Goal: Task Accomplishment & Management: Manage account settings

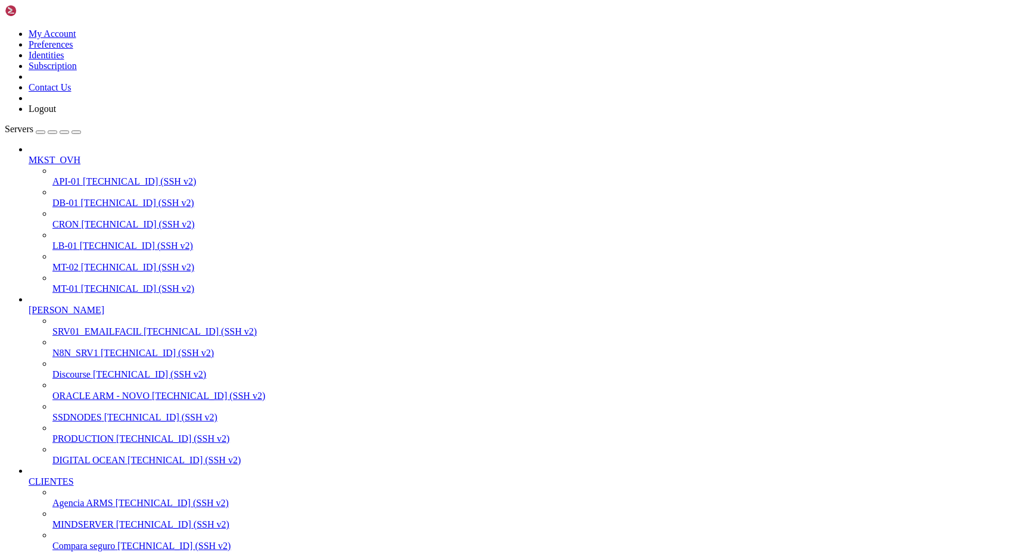
scroll to position [248, 0]
drag, startPoint x: 98, startPoint y: 1311, endPoint x: 138, endPoint y: 1342, distance: 50.9
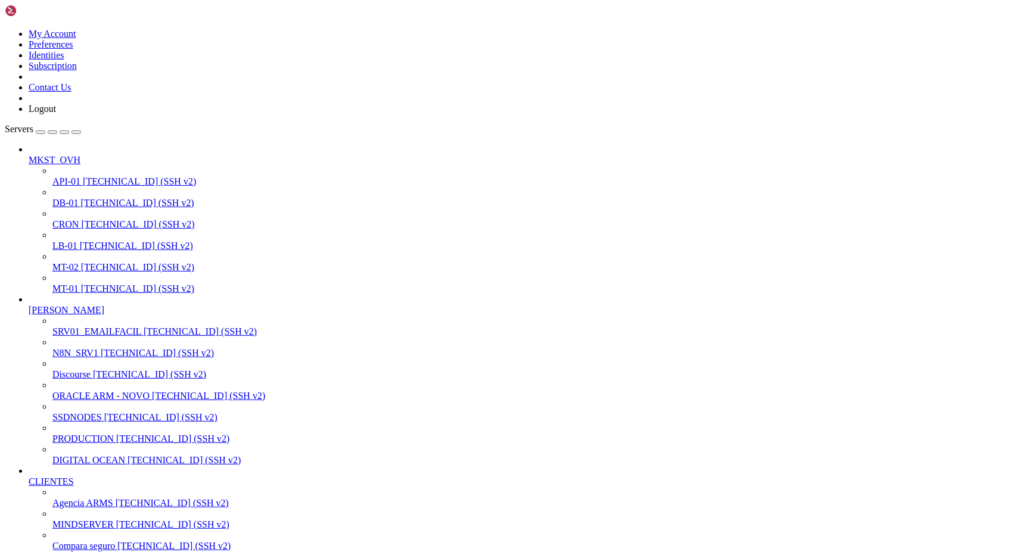
scroll to position [328, 0]
click at [71, 434] on span "PRODUCTION" at bounding box center [82, 439] width 61 height 10
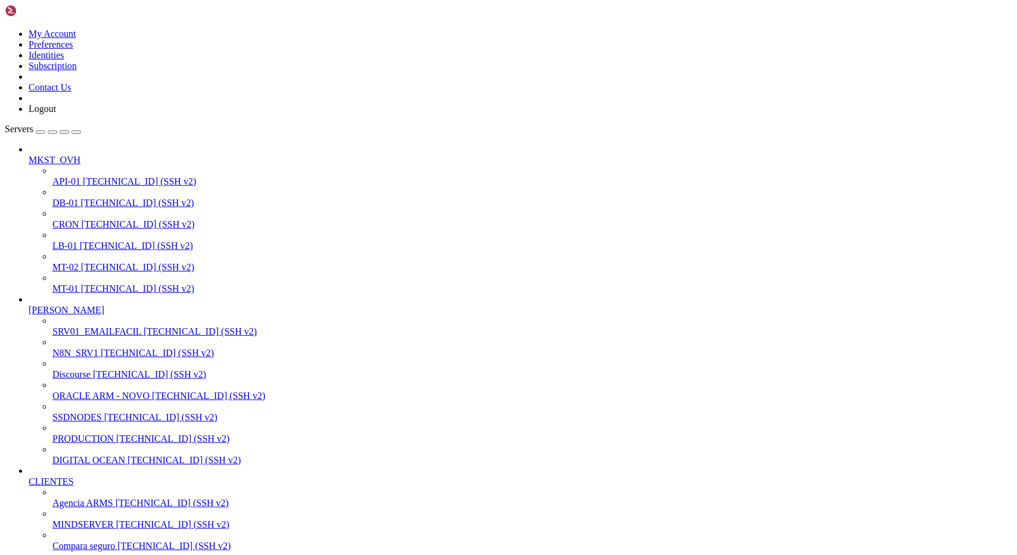
scroll to position [11, 2]
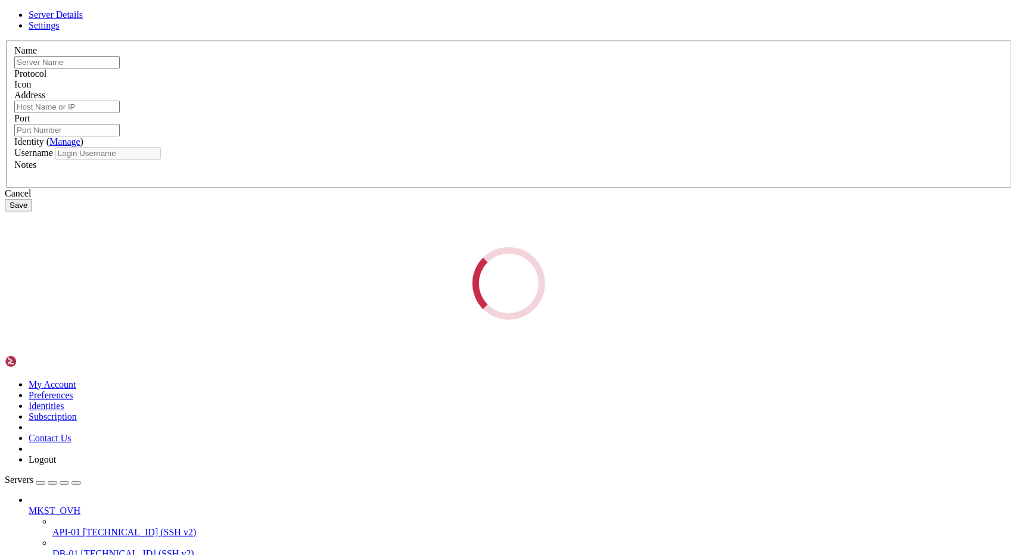
type input "[PERSON_NAME]"
type input "[TECHNICAL_ID]"
type input "22"
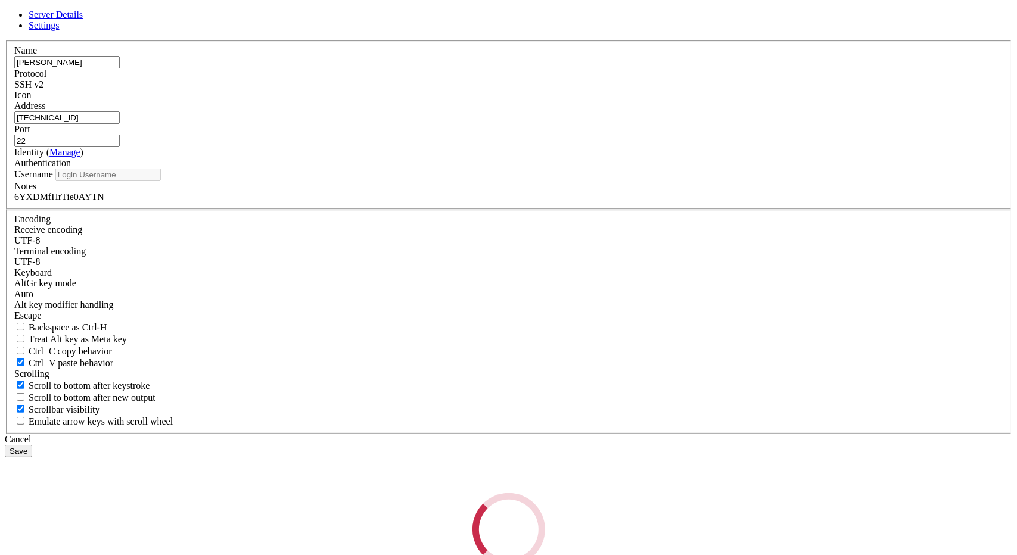
type input "ubuntu"
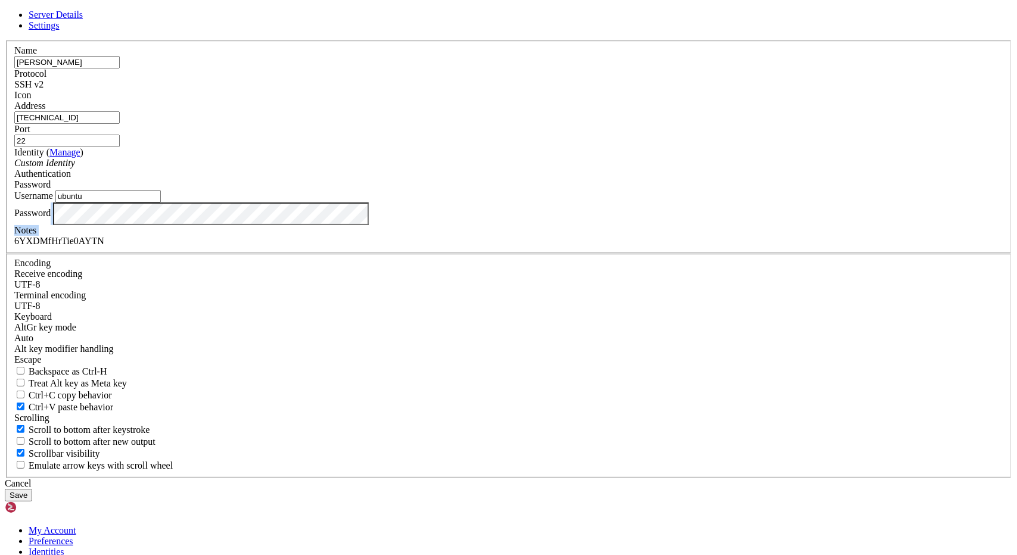
drag, startPoint x: 455, startPoint y: 352, endPoint x: 445, endPoint y: 387, distance: 36.6
click at [445, 254] on fieldset "Name [PERSON_NAME] Protocol SSH v2 Icon Address [TECHNICAL_ID] ( Manage )" at bounding box center [508, 147] width 1005 height 213
click at [445, 247] on div "6YXDMfHrTie0AYTN" at bounding box center [508, 241] width 989 height 11
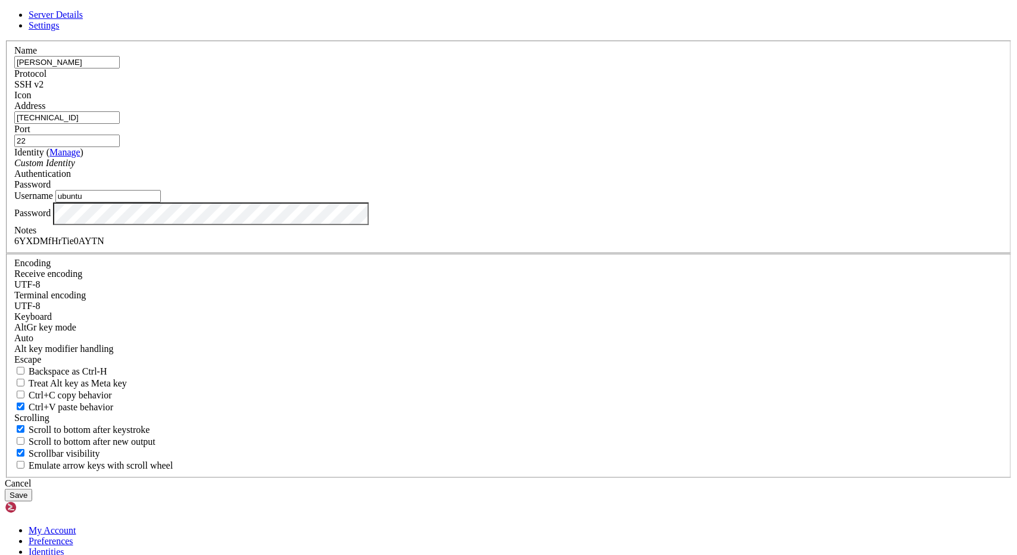
click at [445, 247] on div "6YXDMfHrTie0AYTN" at bounding box center [508, 241] width 989 height 11
drag, startPoint x: 445, startPoint y: 387, endPoint x: 338, endPoint y: 380, distance: 107.5
click at [338, 380] on div "Name [PERSON_NAME] Protocol SSH v2 Icon Address [TECHNICAL_ID] ( Manage )" at bounding box center [509, 260] width 1008 height 438
copy div "6YXDMfHrTie0AYTN"
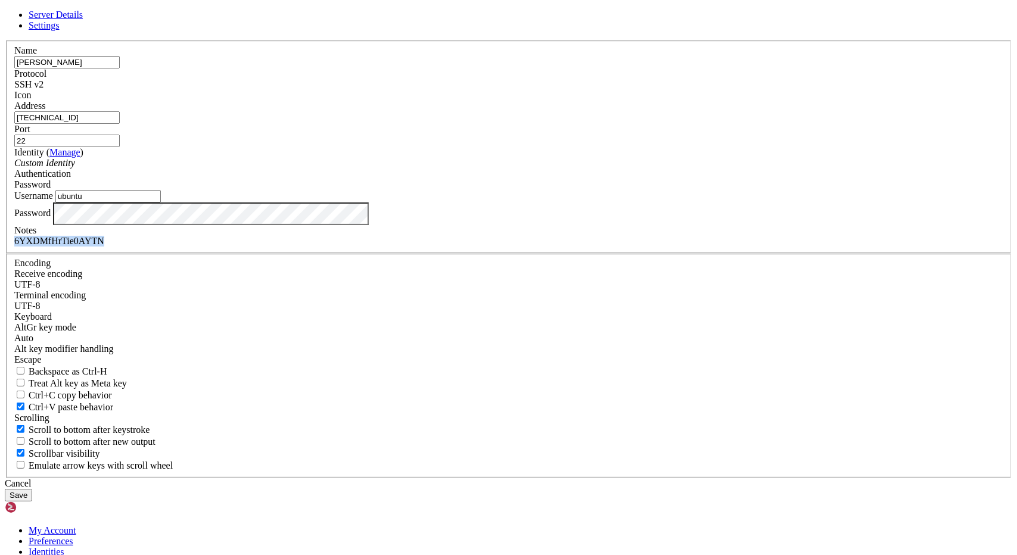
click at [596, 478] on div "Cancel" at bounding box center [509, 483] width 1008 height 11
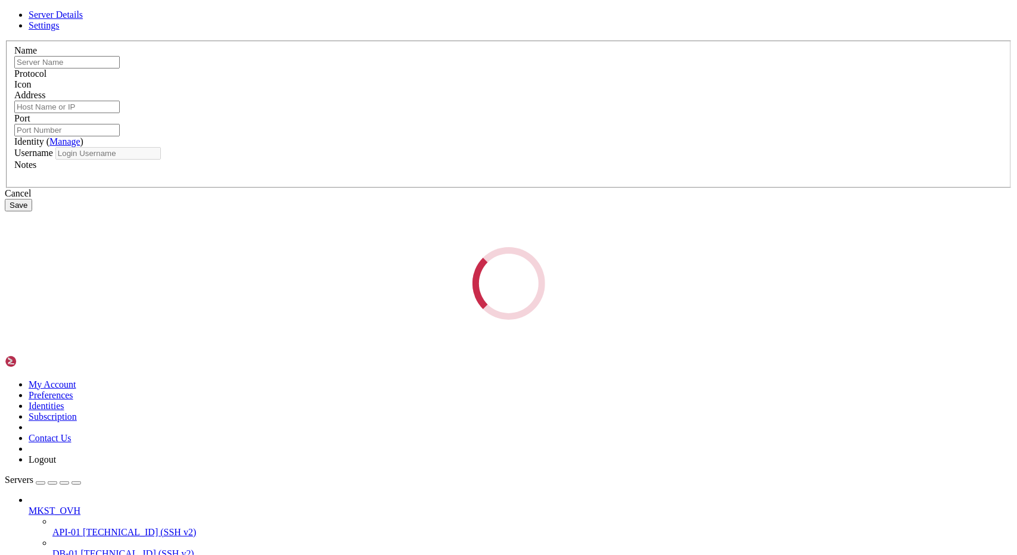
type input "[PERSON_NAME]"
type input "[TECHNICAL_ID]"
type input "22"
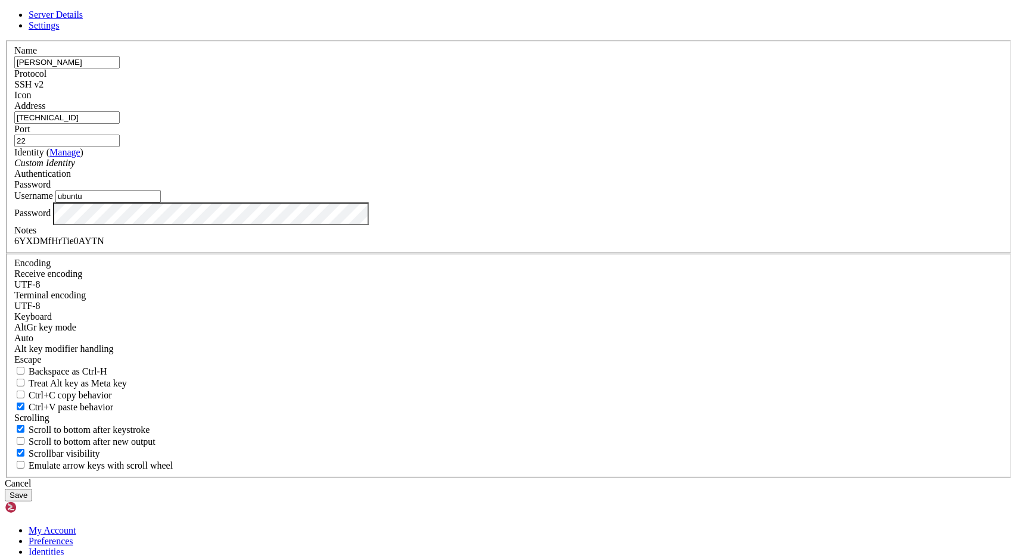
click at [161, 203] on input "ubuntu" at bounding box center [107, 196] width 105 height 13
type input "root"
click at [32, 489] on button "Save" at bounding box center [18, 495] width 27 height 13
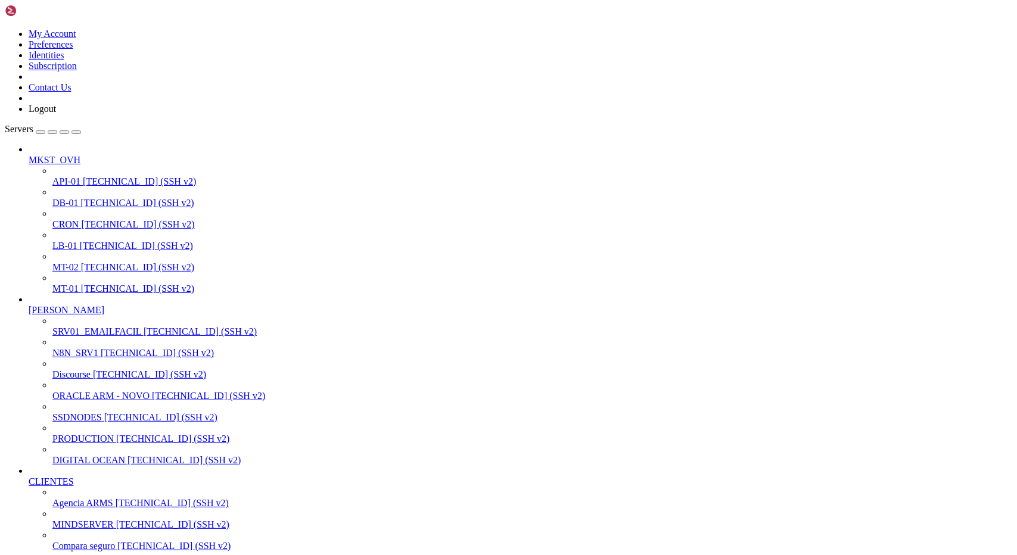
click at [116, 498] on span "[TECHNICAL_ID] (SSH v2)" at bounding box center [172, 503] width 113 height 10
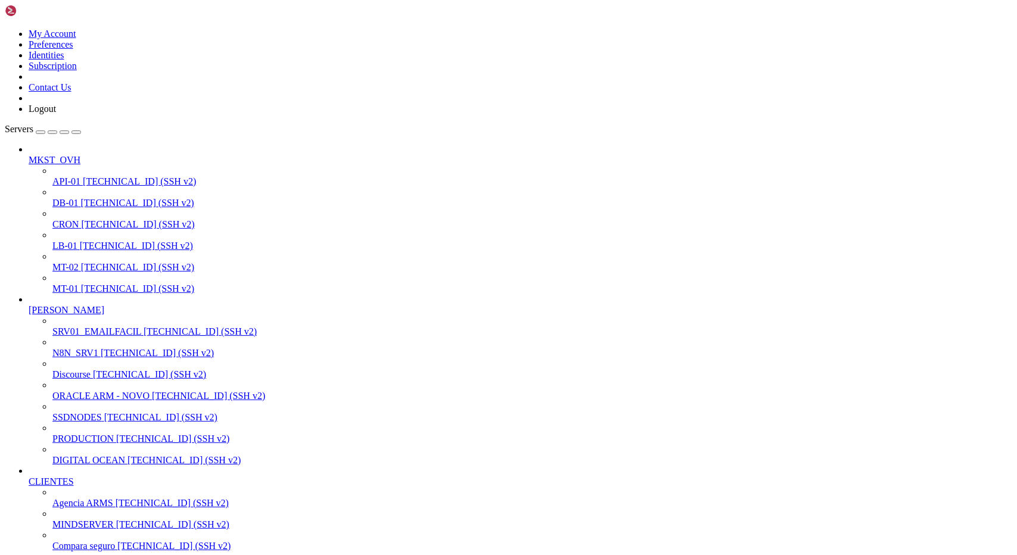
scroll to position [2421, 0]
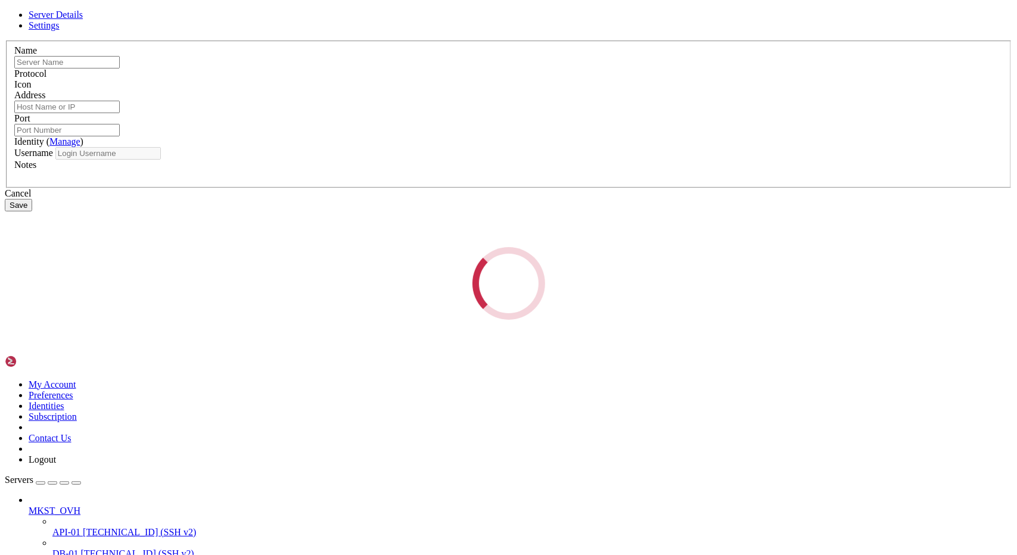
type input "[PERSON_NAME]"
type input "[TECHNICAL_ID]"
type input "22"
type input "root"
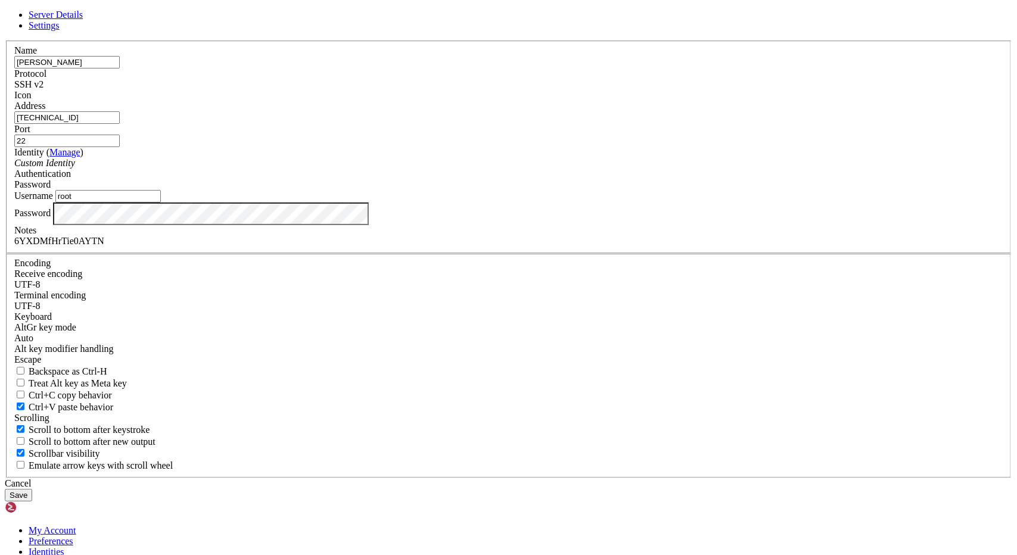
click at [120, 124] on input "[TECHNICAL_ID]" at bounding box center [66, 117] width 105 height 13
click at [573, 478] on div "Cancel" at bounding box center [509, 483] width 1008 height 11
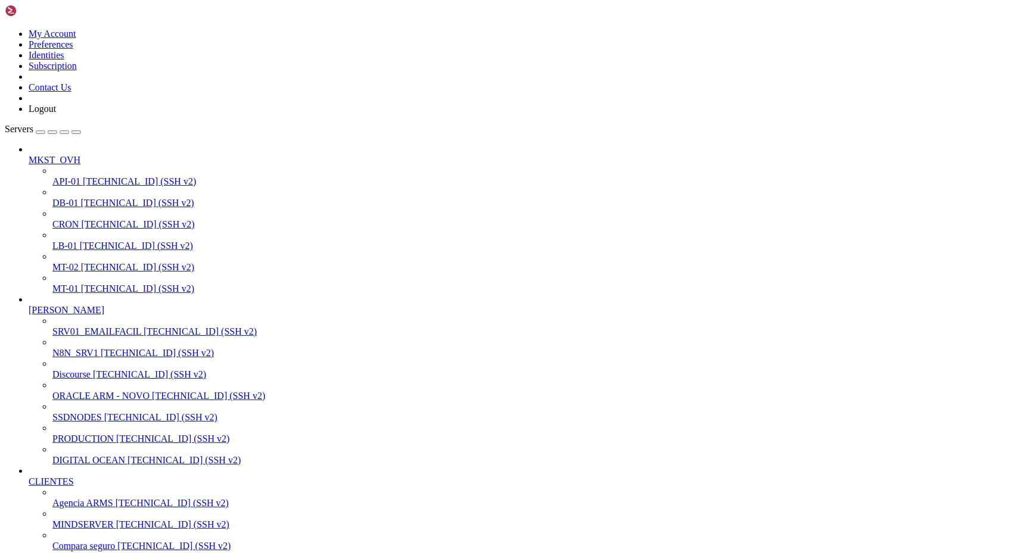
scroll to position [288, 0]
